Goal: Information Seeking & Learning: Learn about a topic

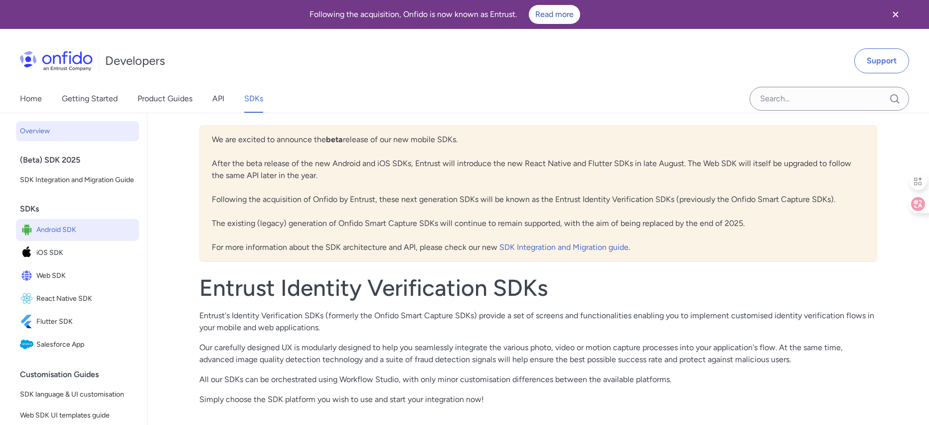
scroll to position [2, 0]
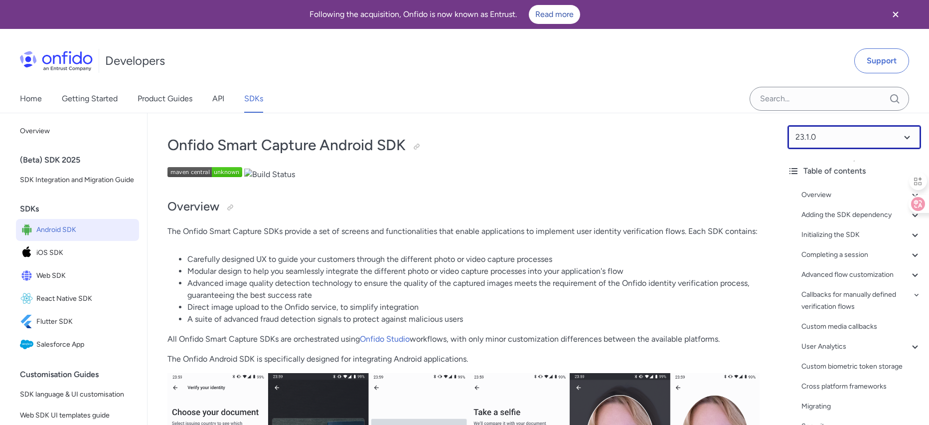
click at [882, 138] on select at bounding box center [854, 137] width 134 height 24
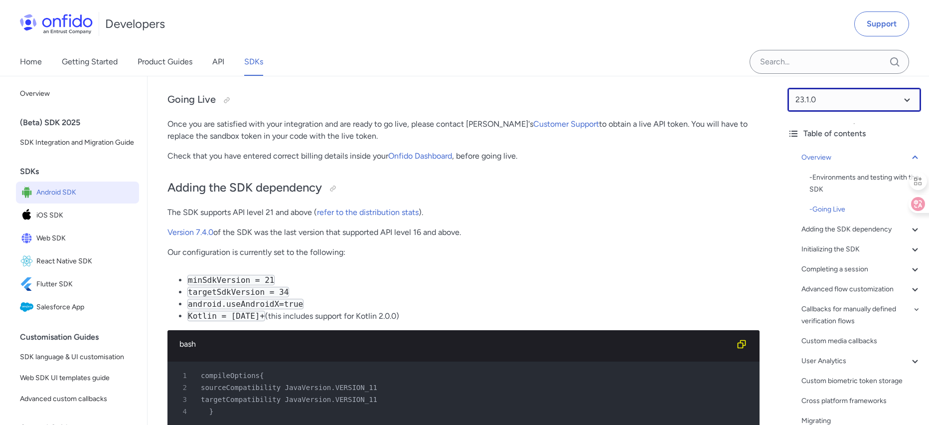
click at [899, 101] on select at bounding box center [854, 100] width 134 height 24
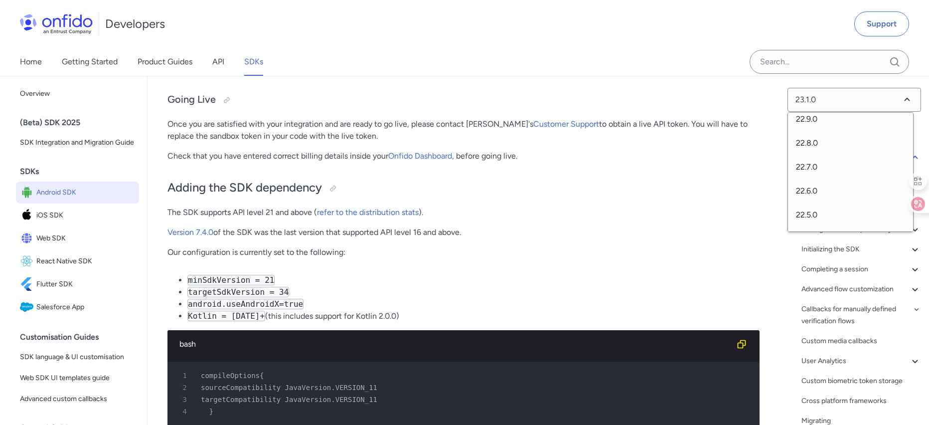
scroll to position [0, 0]
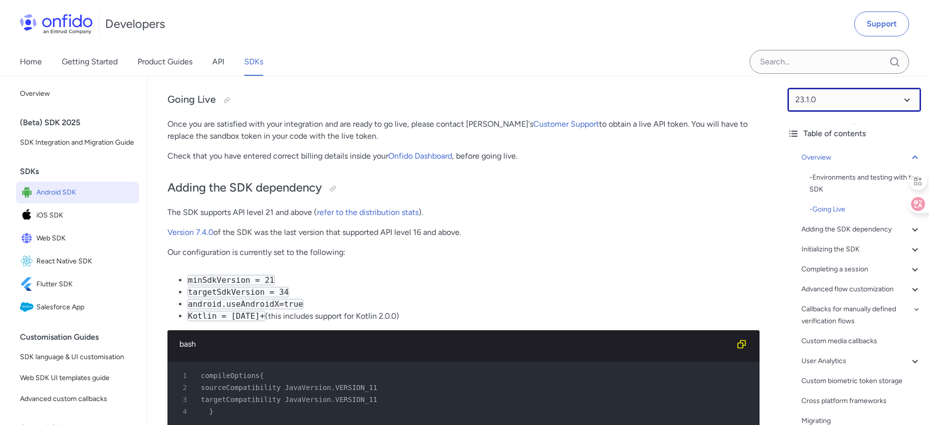
click at [814, 102] on select at bounding box center [854, 100] width 134 height 24
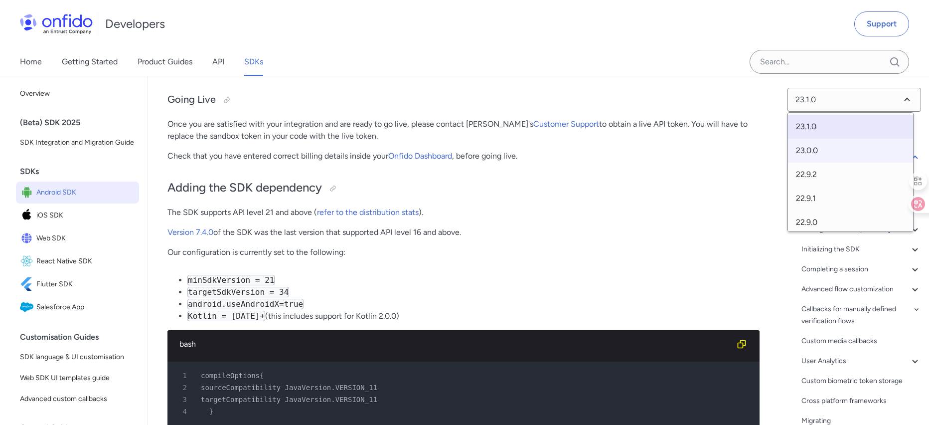
click at [814, 145] on span "23.0.0" at bounding box center [850, 151] width 125 height 24
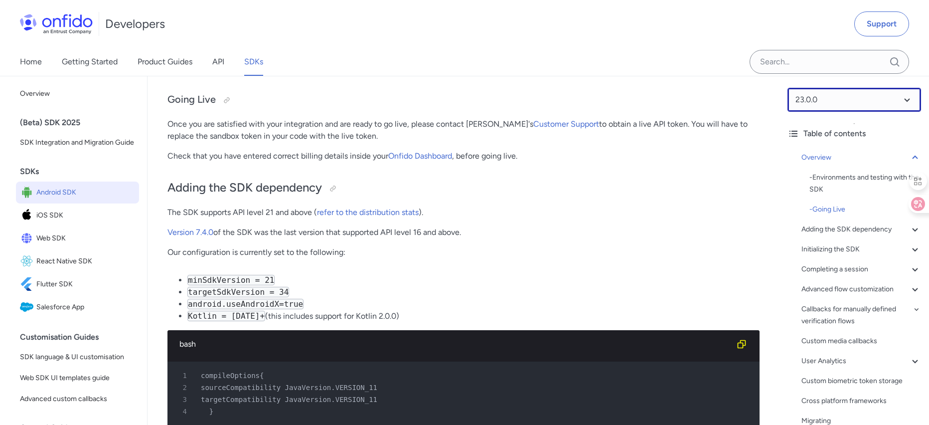
select select "23.0.0"
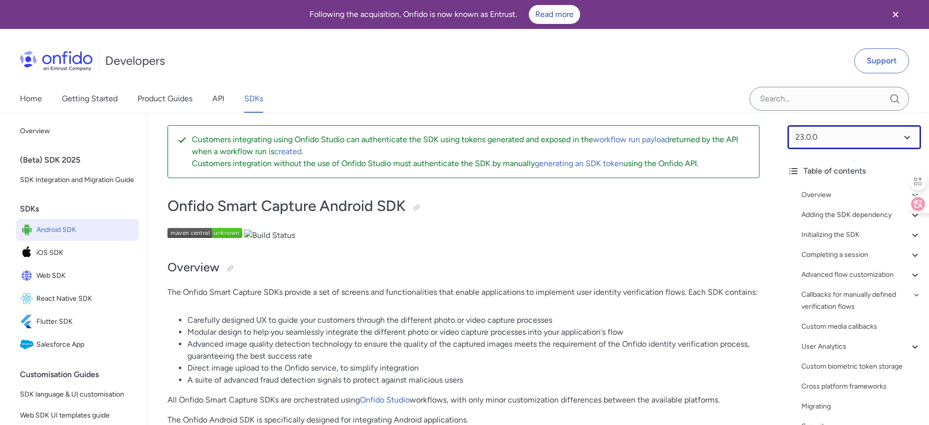
click at [893, 137] on select at bounding box center [854, 137] width 134 height 24
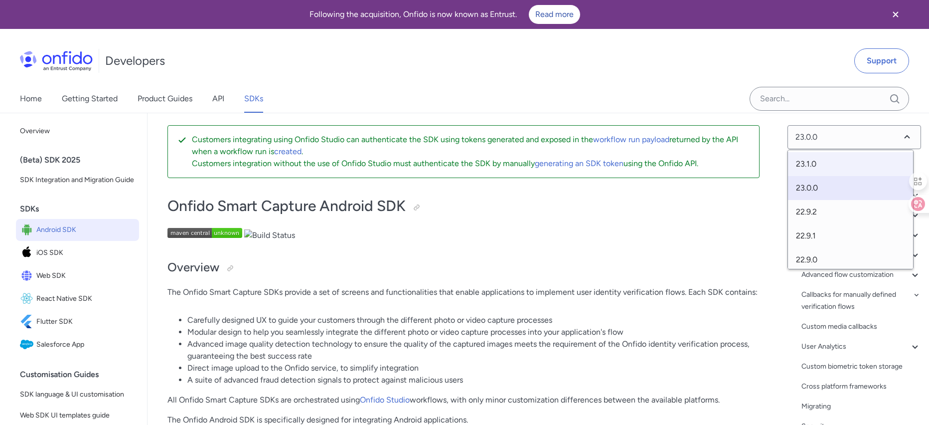
click at [826, 165] on span "23.1.0" at bounding box center [850, 164] width 125 height 24
select select "23.1.0"
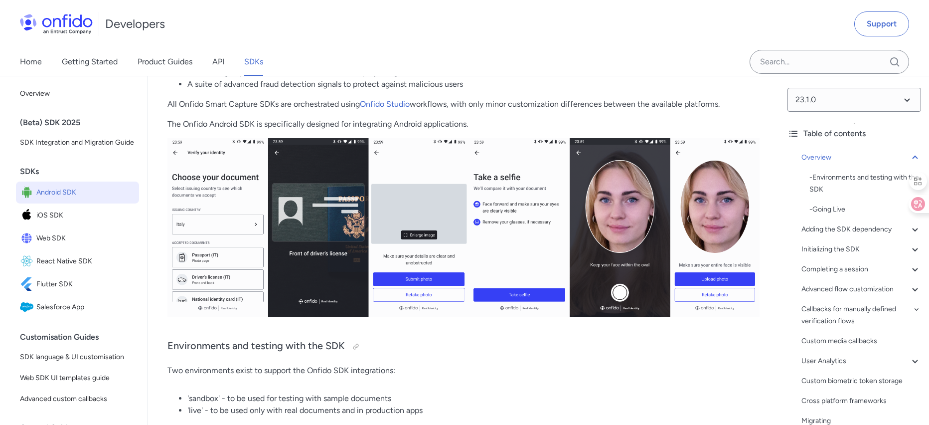
scroll to position [228, 0]
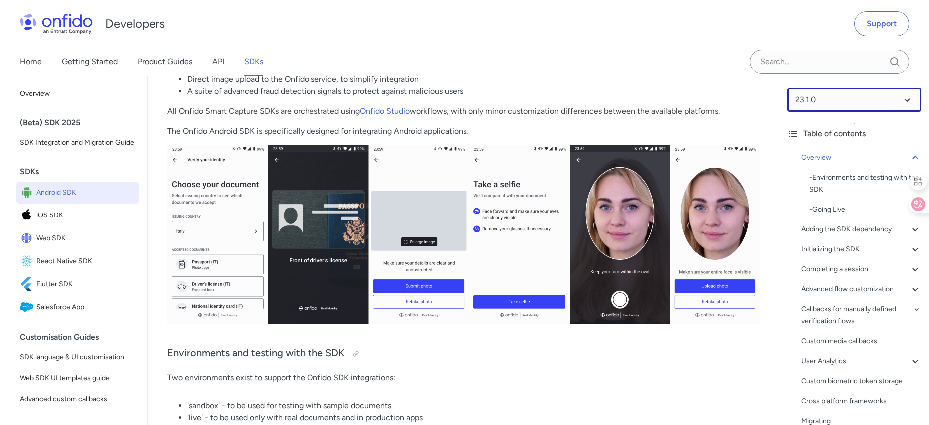
click at [860, 101] on select at bounding box center [854, 100] width 134 height 24
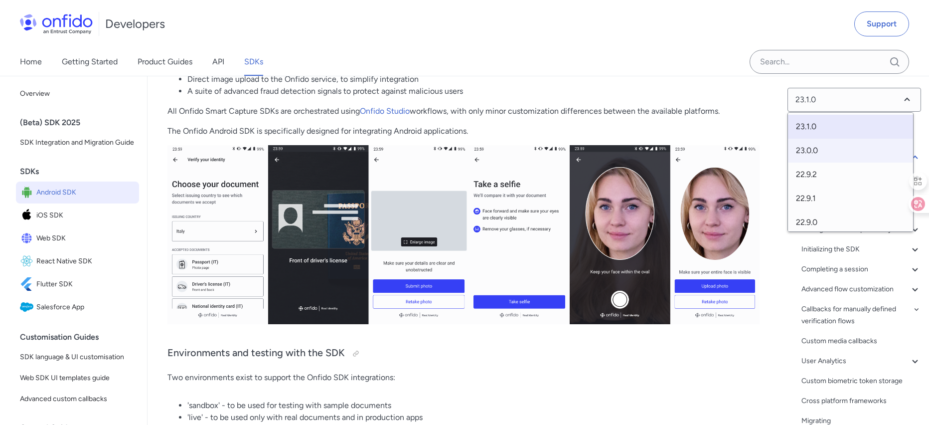
click at [818, 149] on span "23.0.0" at bounding box center [850, 151] width 125 height 24
select select "23.0.0"
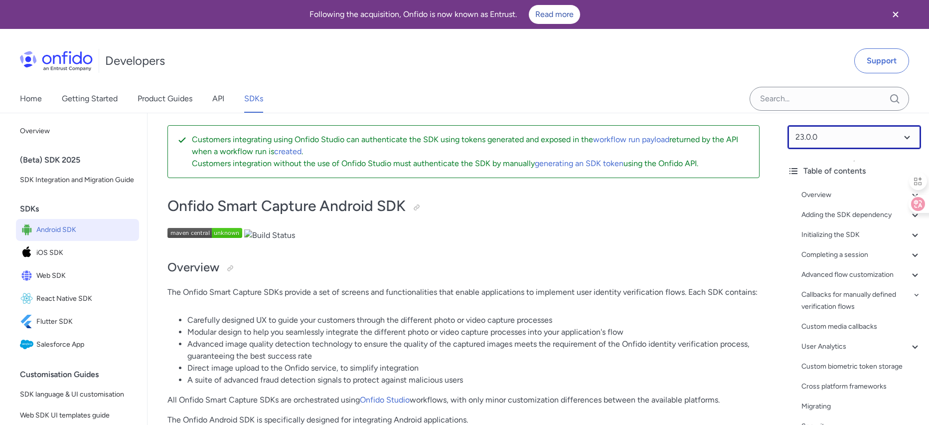
click at [810, 137] on select at bounding box center [854, 137] width 134 height 24
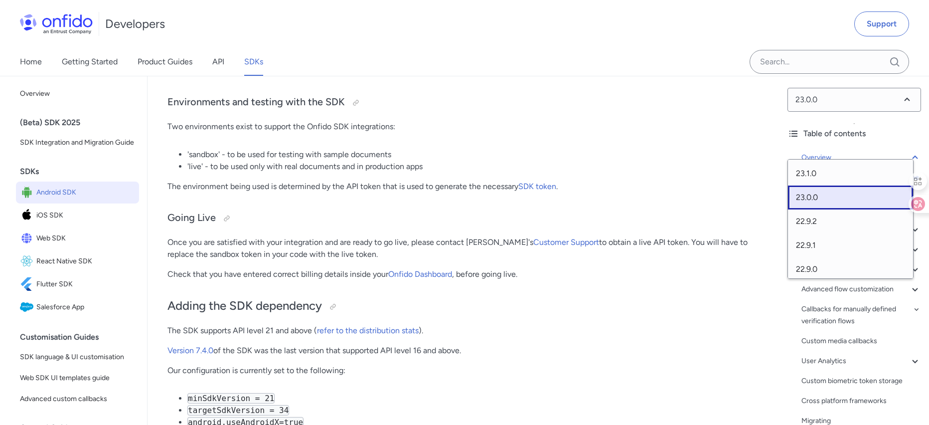
scroll to position [401, 0]
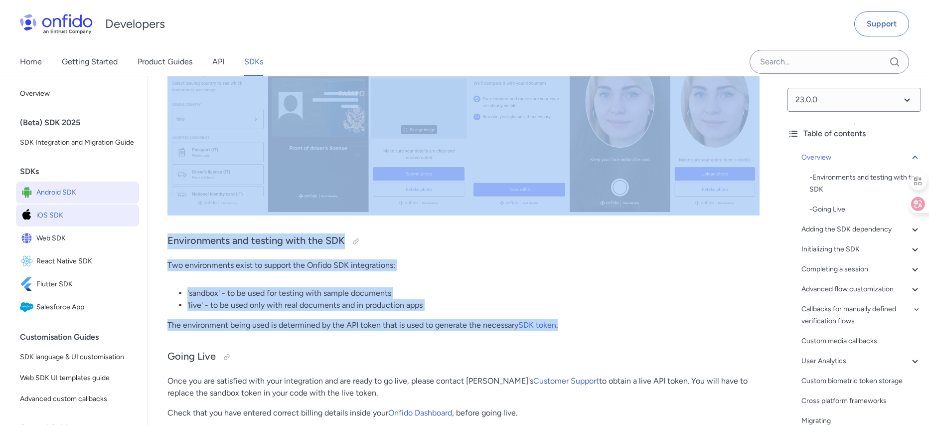
drag, startPoint x: 451, startPoint y: 331, endPoint x: 125, endPoint y: 229, distance: 341.5
click at [467, 241] on h3 "Environments and testing with the SDK" at bounding box center [463, 241] width 592 height 16
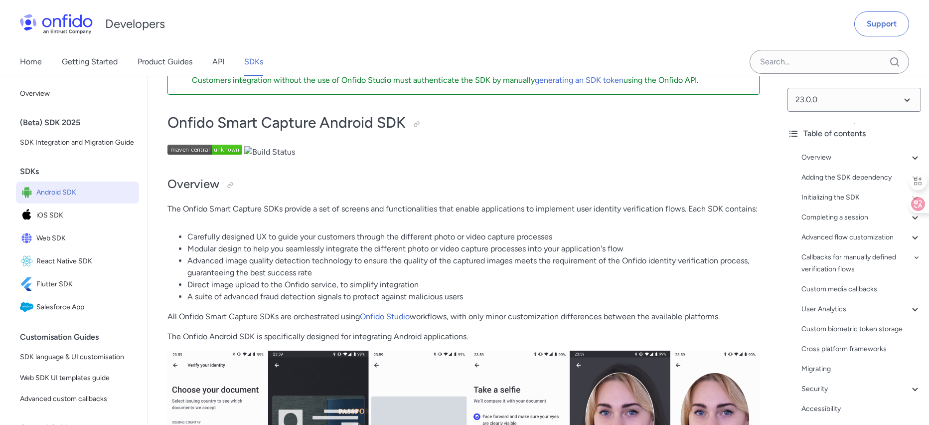
scroll to position [111, 0]
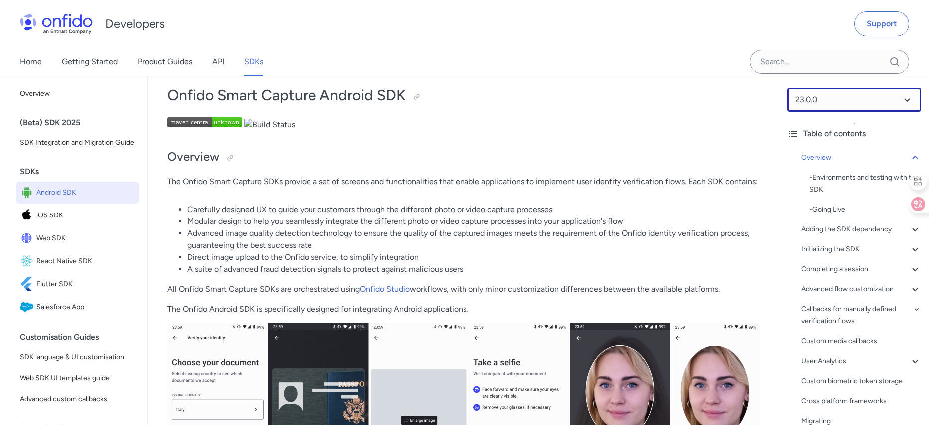
click at [838, 101] on select at bounding box center [854, 100] width 134 height 24
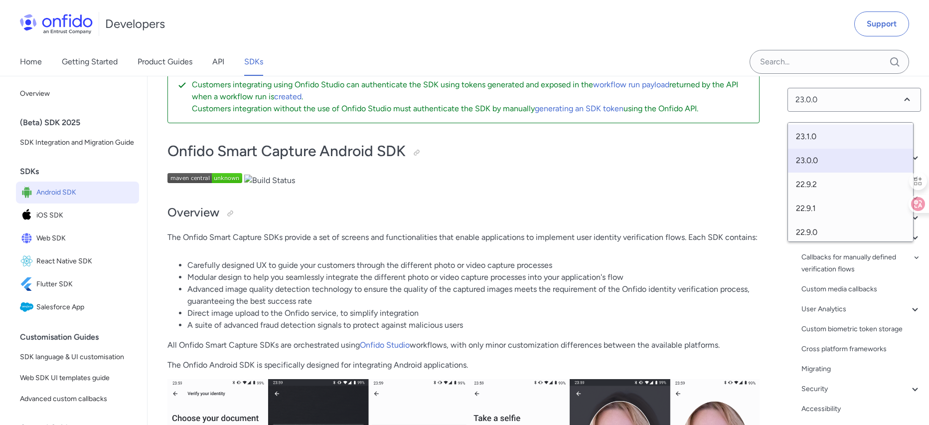
scroll to position [54, 0]
click at [379, 242] on p "The Onfido Smart Capture SDKs provide a set of screens and functionalities that…" at bounding box center [463, 238] width 592 height 12
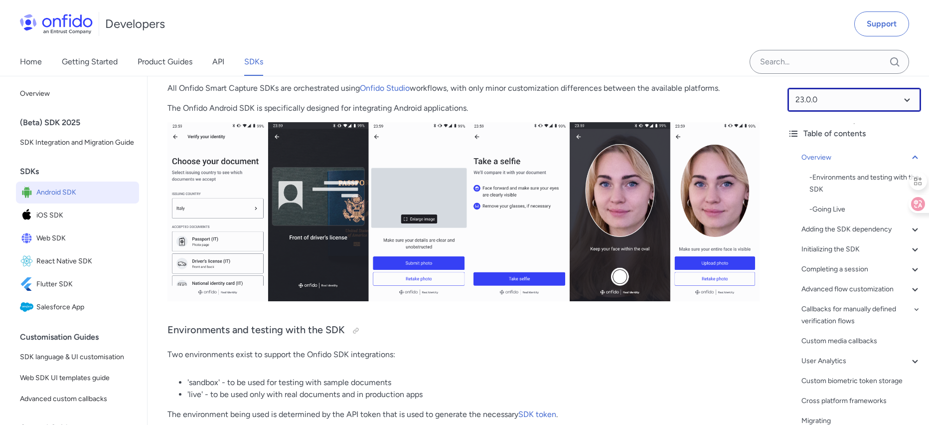
scroll to position [130, 0]
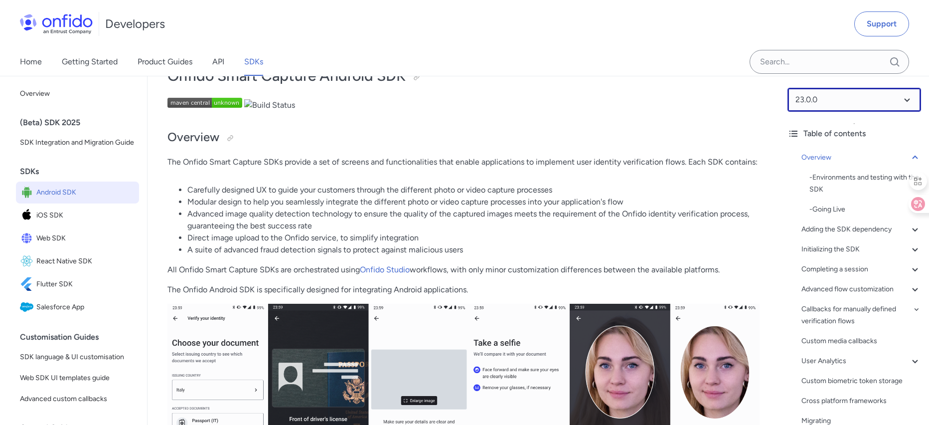
click at [830, 95] on select at bounding box center [854, 100] width 134 height 24
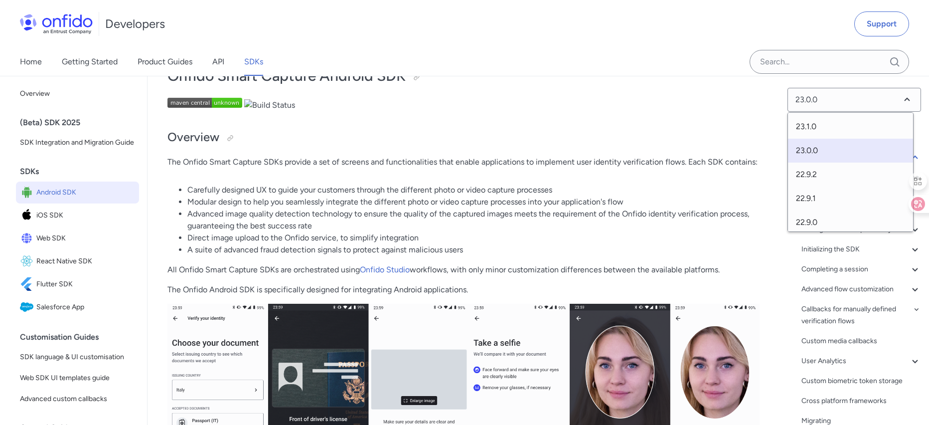
click at [813, 150] on span "23.0.0" at bounding box center [850, 151] width 125 height 24
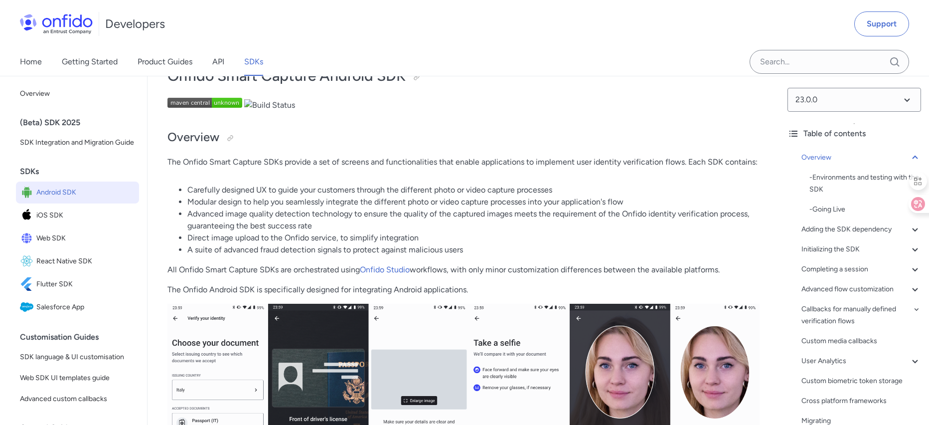
click at [484, 156] on p "The Onfido Smart Capture SDKs provide a set of screens and functionalities that…" at bounding box center [463, 162] width 592 height 12
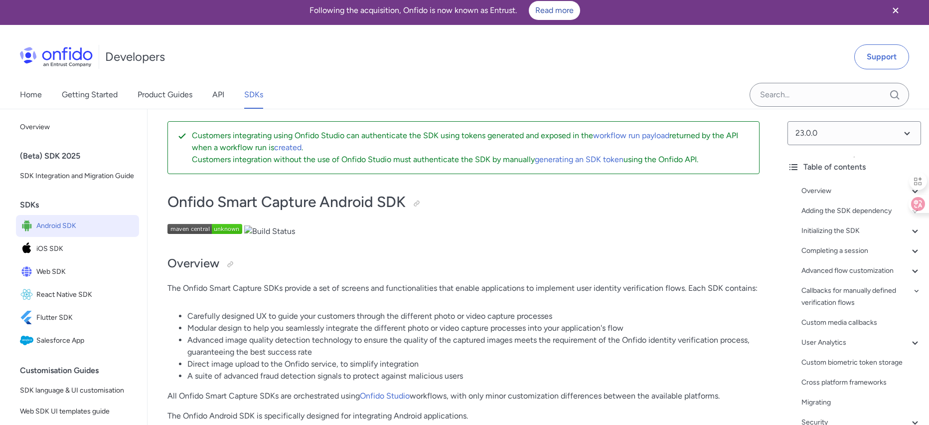
scroll to position [0, 0]
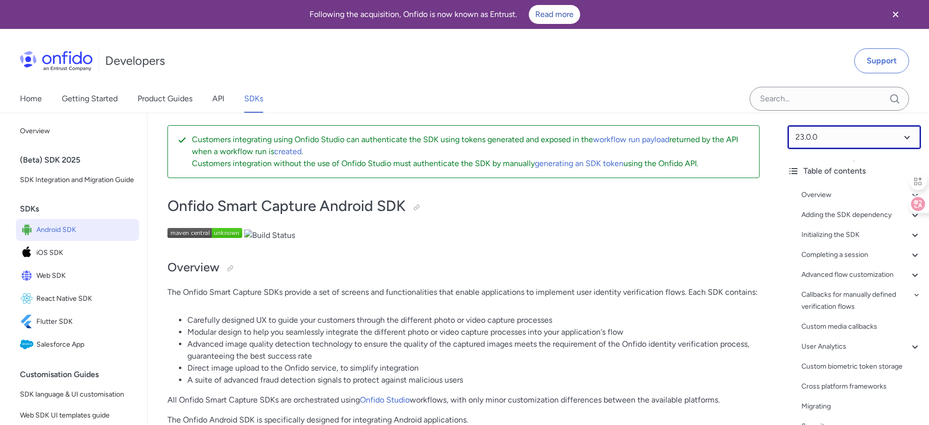
click at [827, 142] on select at bounding box center [854, 137] width 134 height 24
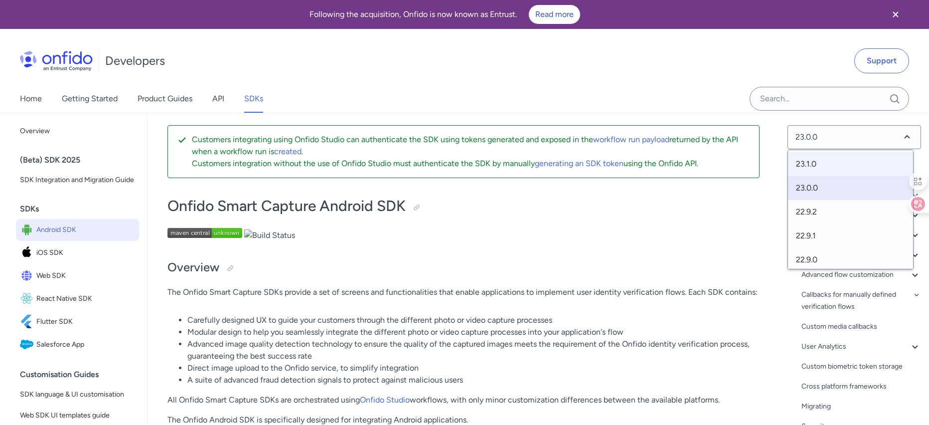
click at [815, 162] on span "23.1.0" at bounding box center [850, 164] width 125 height 24
select select "23.1.0"
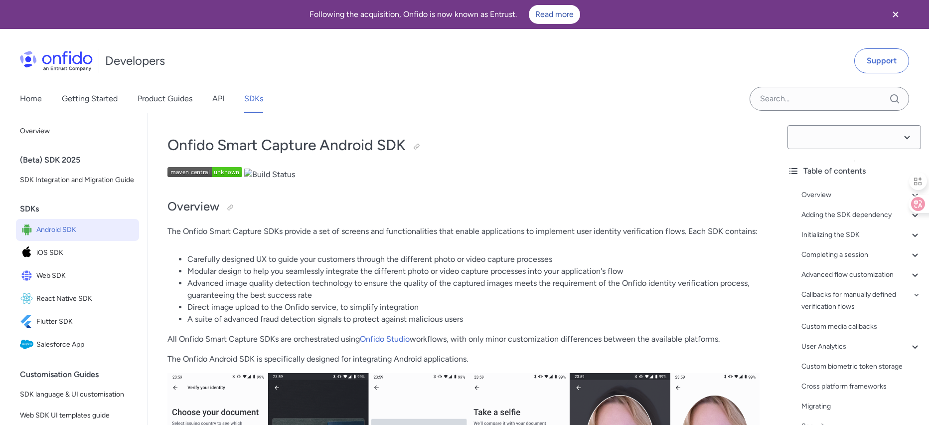
select select "23.1.0"
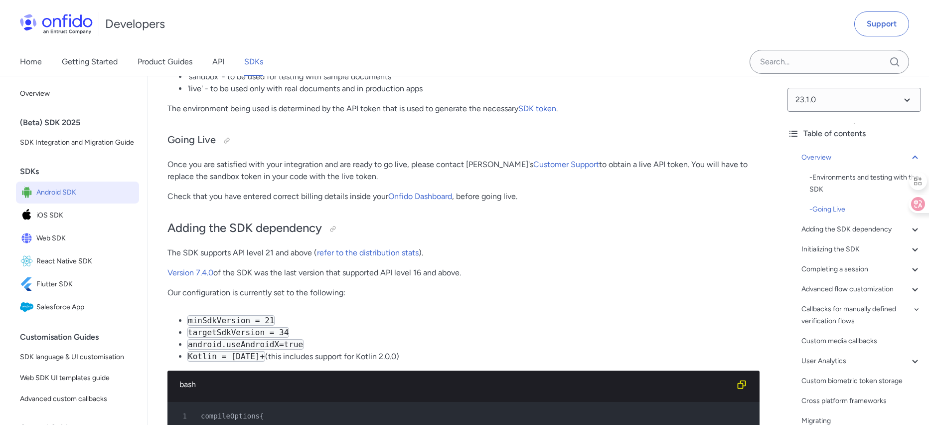
scroll to position [617, 0]
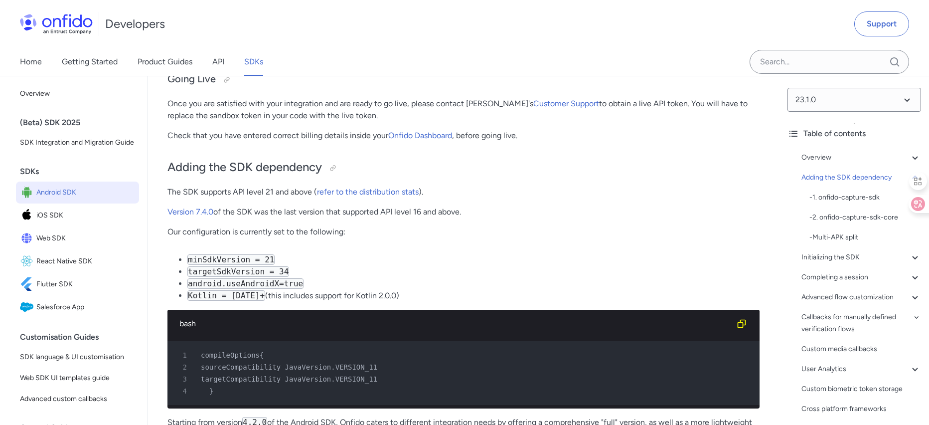
click at [246, 271] on code "targetSdkVersion = 34" at bounding box center [238, 271] width 102 height 10
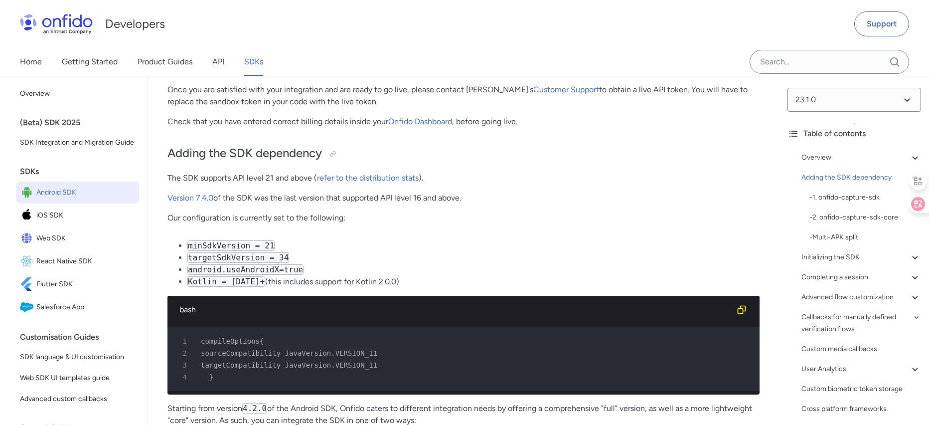
scroll to position [631, 0]
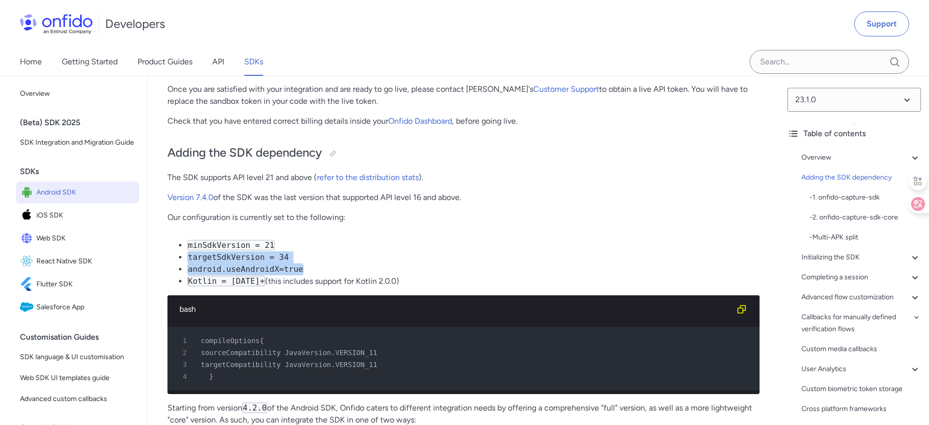
drag, startPoint x: 408, startPoint y: 275, endPoint x: 330, endPoint y: 248, distance: 82.3
click at [330, 248] on ul "minSdkVersion = 21 targetSdkVersion = 34 android.useAndroidX=true Kotlin = [DAT…" at bounding box center [463, 263] width 592 height 48
click at [390, 245] on li "minSdkVersion = 21" at bounding box center [473, 245] width 572 height 12
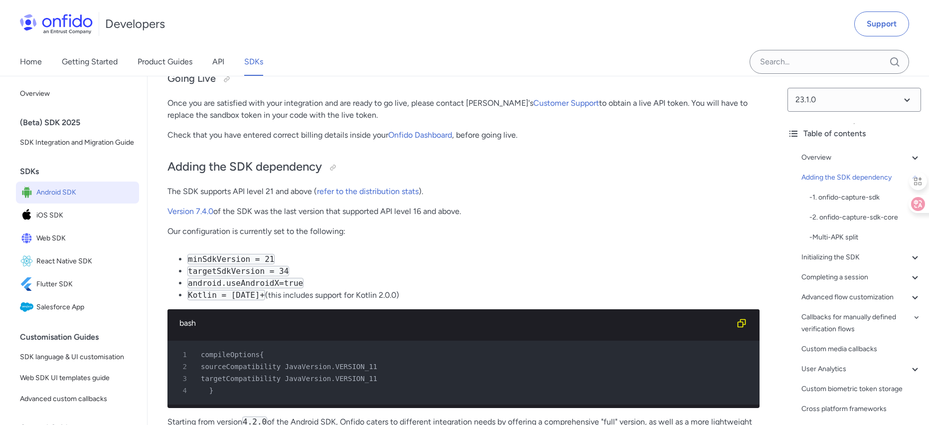
scroll to position [0, 0]
